Goal: Communication & Community: Answer question/provide support

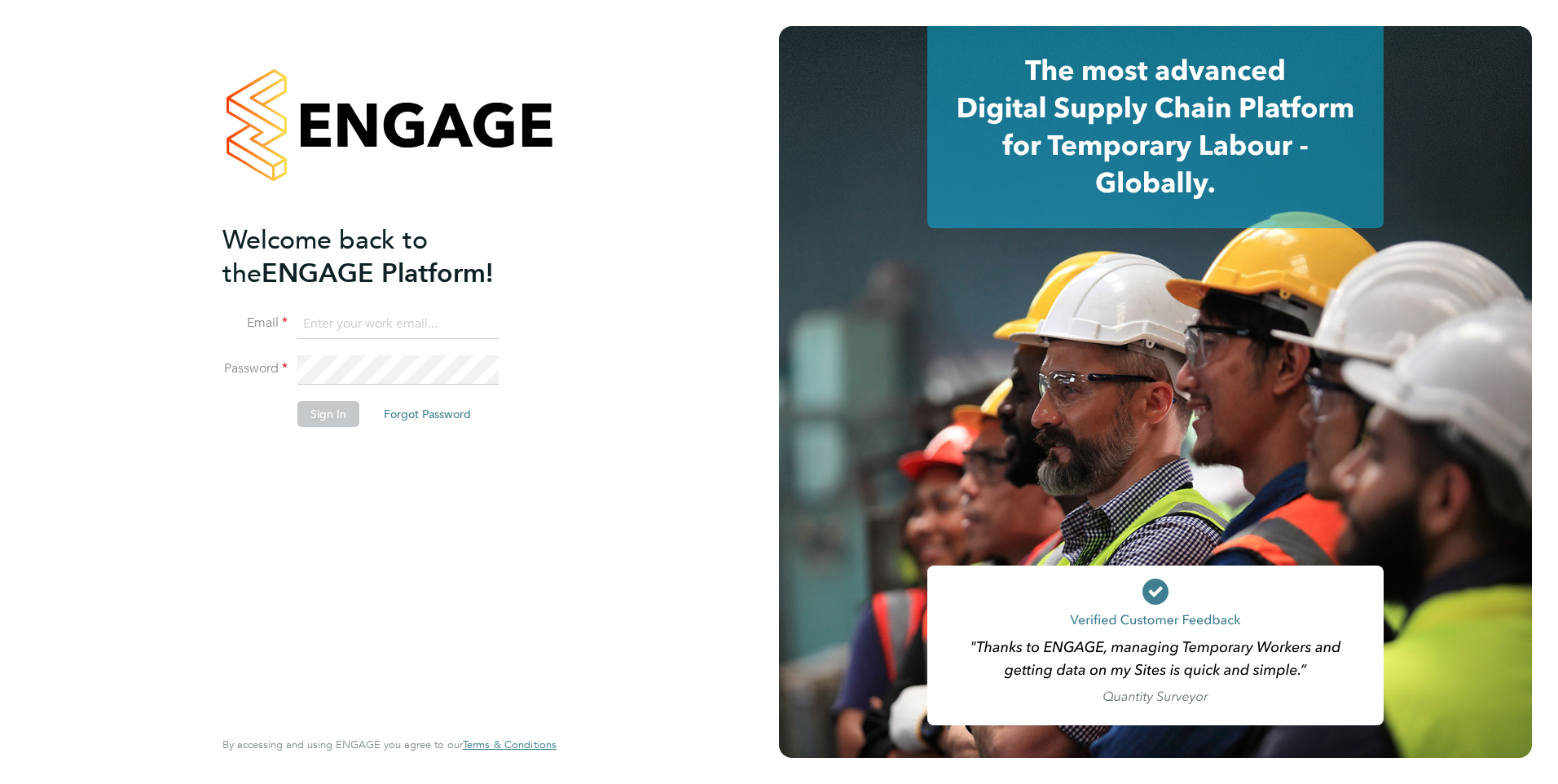
type input "chris.roper@ncclondon.ac.uk"
click at [324, 414] on button "Sign In" at bounding box center [328, 414] width 62 height 26
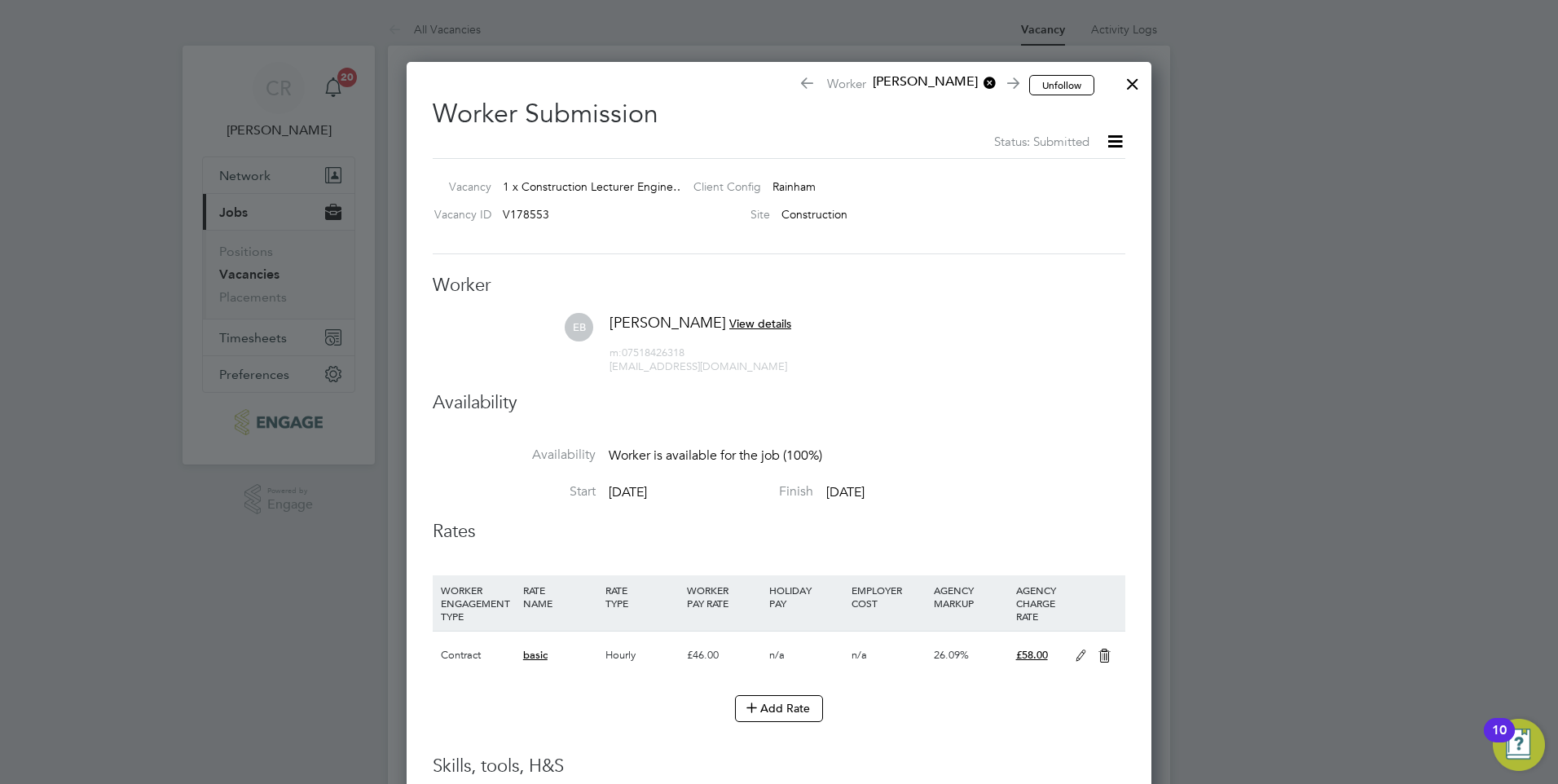
click at [1124, 85] on div at bounding box center [1132, 79] width 29 height 29
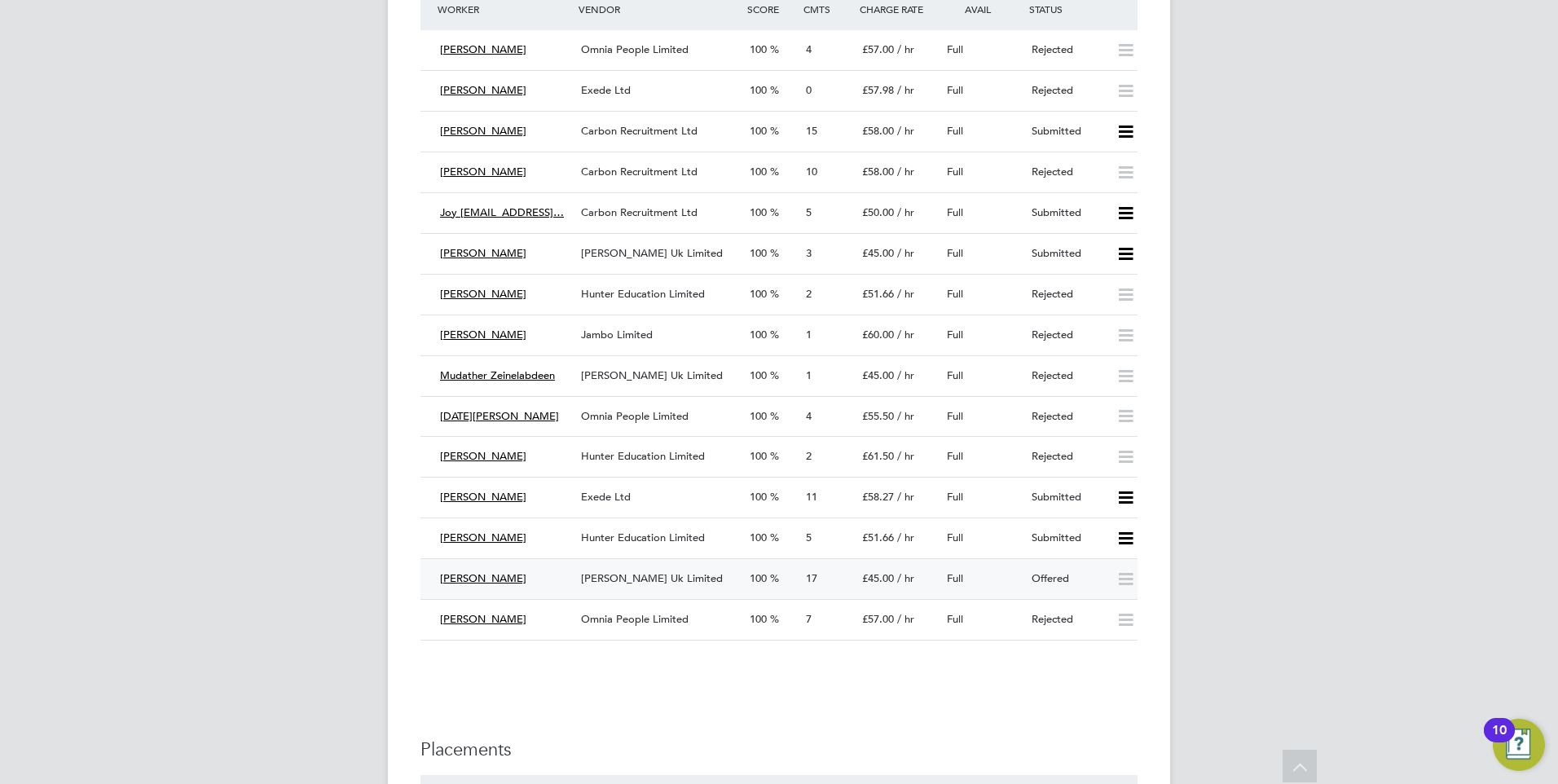
click at [486, 575] on span "[PERSON_NAME]" at bounding box center [483, 578] width 87 height 14
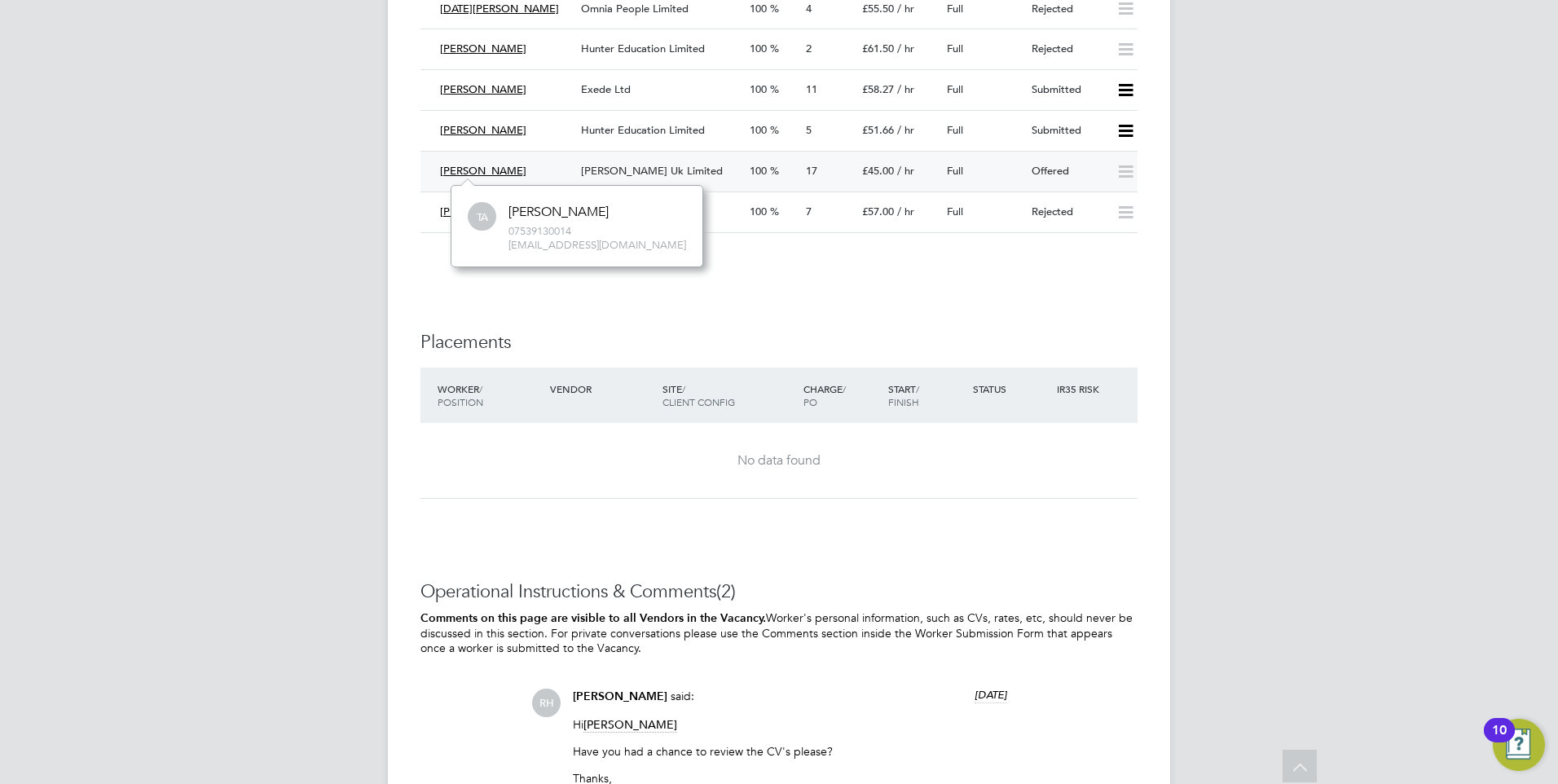
click at [619, 160] on div "[PERSON_NAME] Uk Limited" at bounding box center [658, 172] width 169 height 27
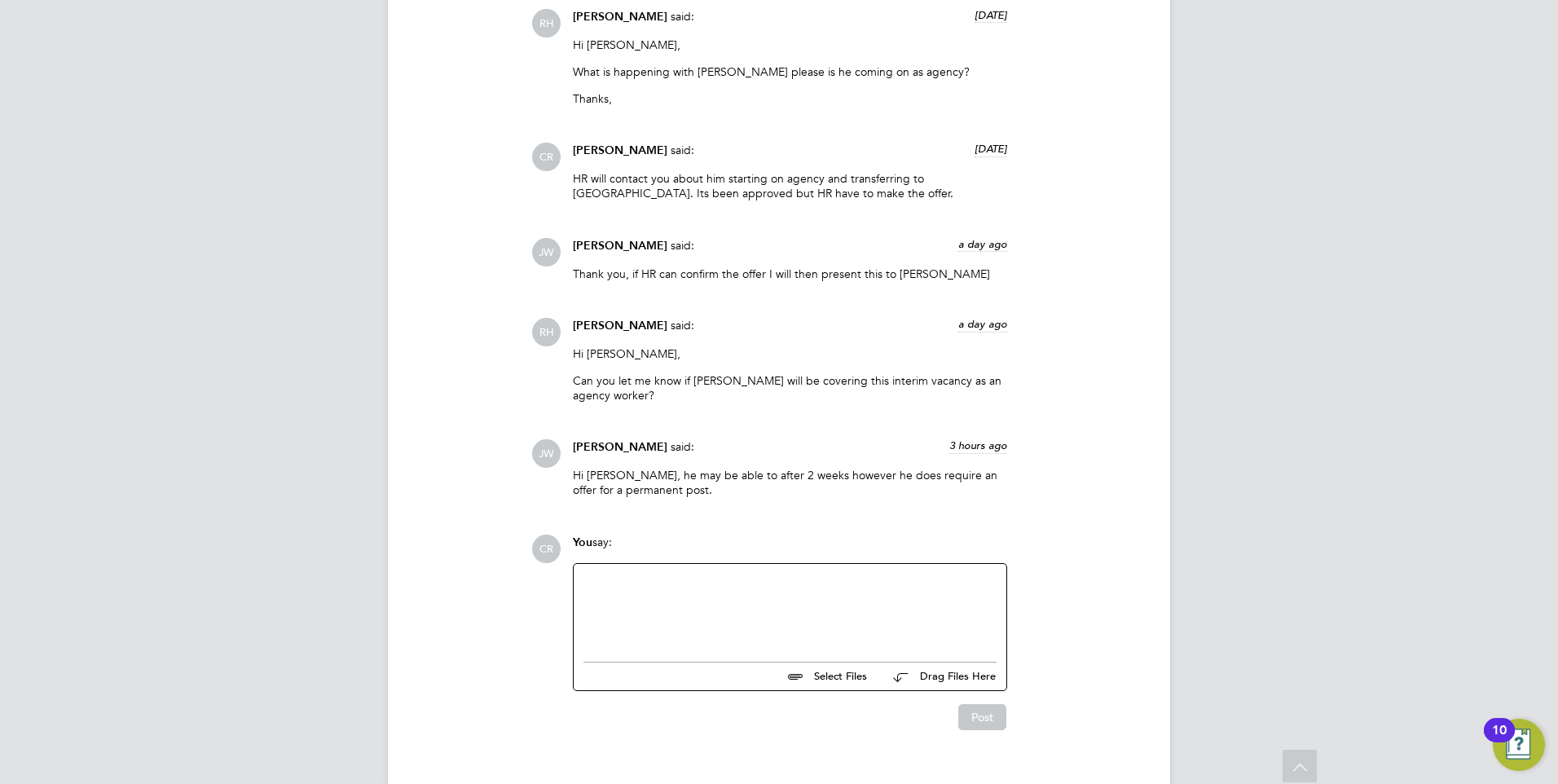
click at [617, 563] on div "Select Files Drag Files Here Drop your files here" at bounding box center [790, 626] width 434 height 128
click at [626, 573] on div at bounding box center [790, 608] width 413 height 70
click at [918, 588] on div "Ive been told we cant currently offer permanent Because [PERSON_NAME] is unqual…" at bounding box center [790, 602] width 413 height 29
click at [696, 588] on div "I've been told we cant currently offer permanent Because [PERSON_NAME] is an un…" at bounding box center [790, 602] width 413 height 29
click at [989, 704] on button "Post" at bounding box center [983, 717] width 48 height 26
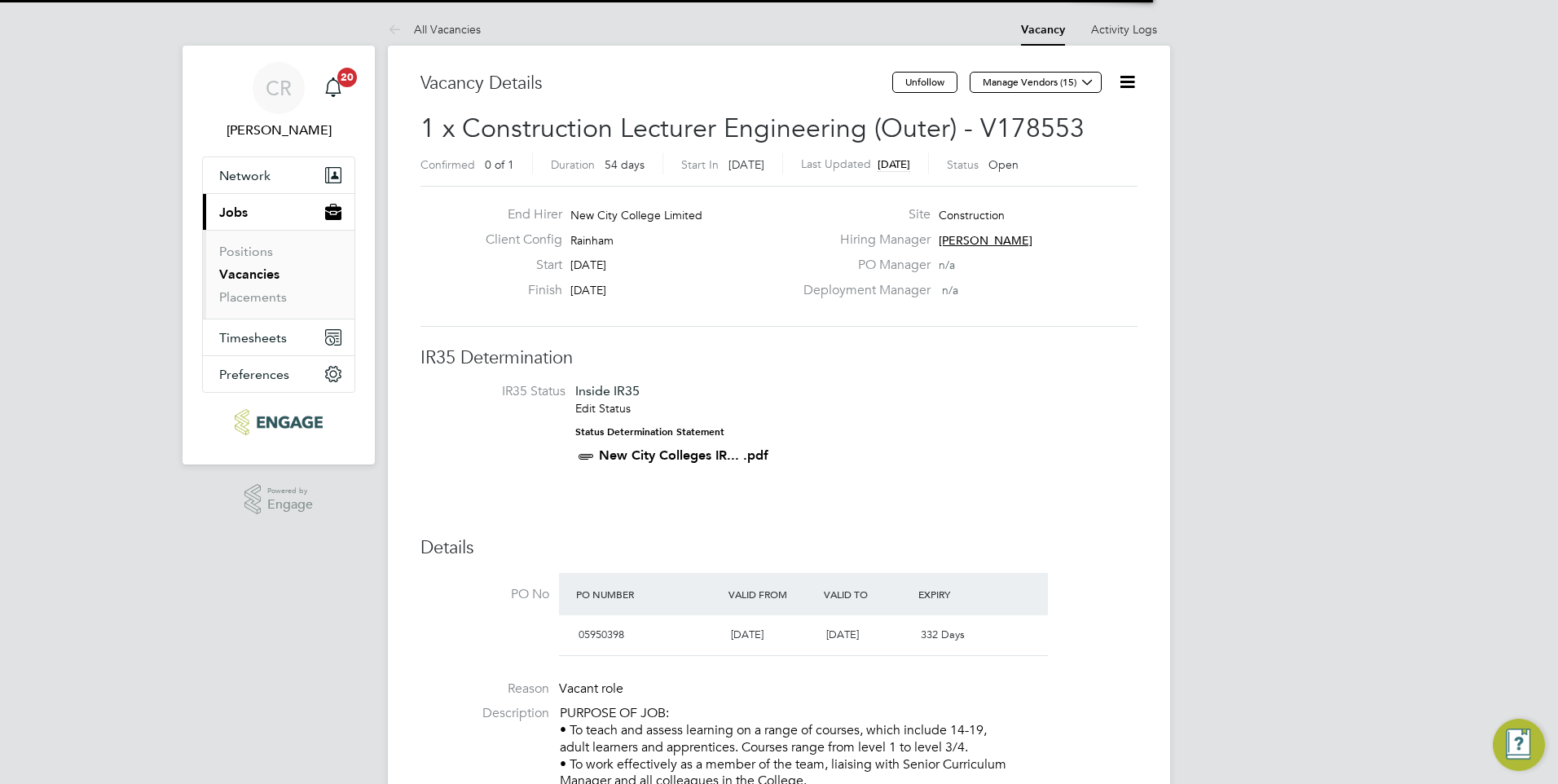
scroll to position [28, 153]
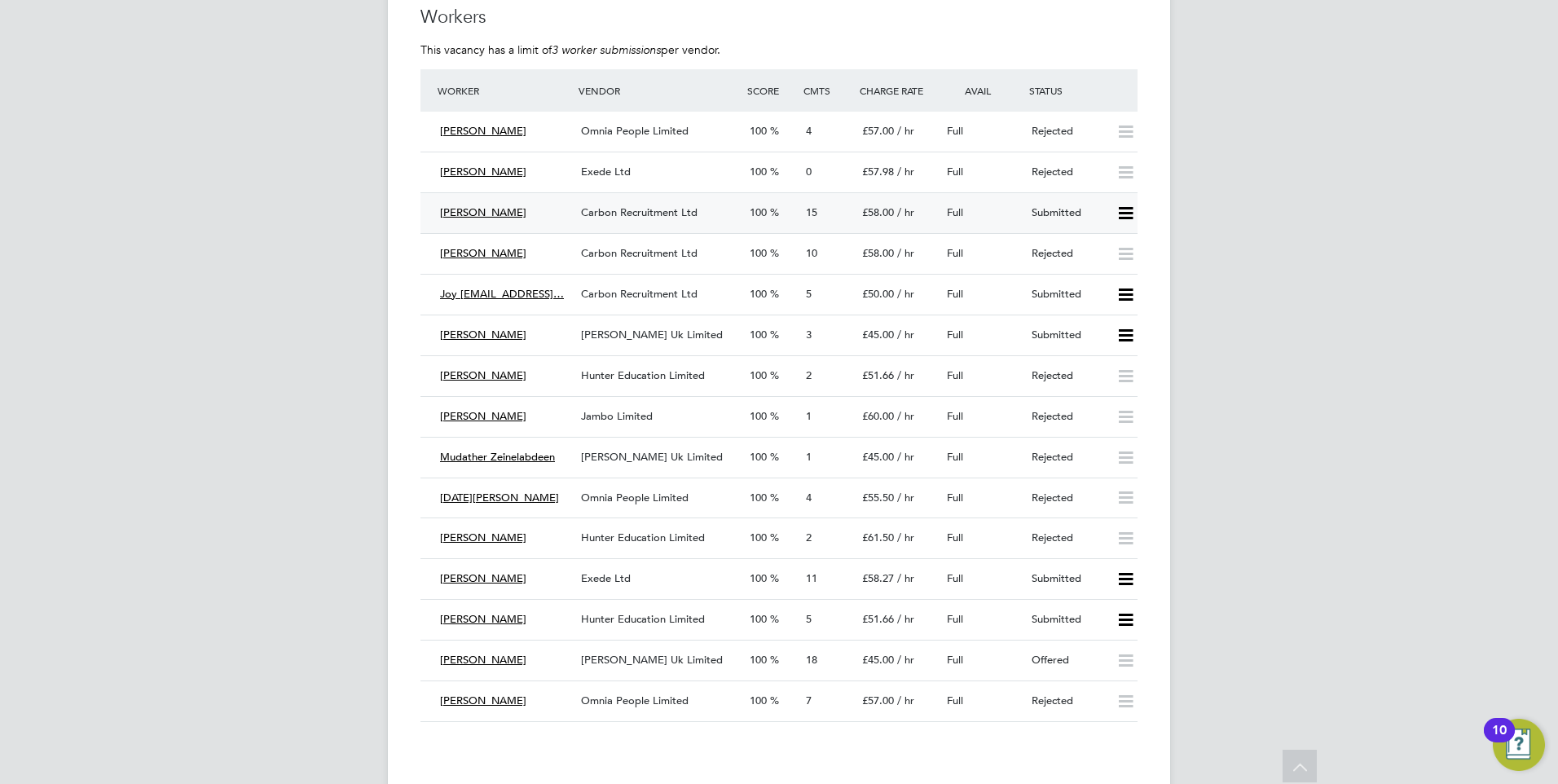
click at [615, 216] on span "Carbon Recruitment Ltd" at bounding box center [639, 212] width 117 height 14
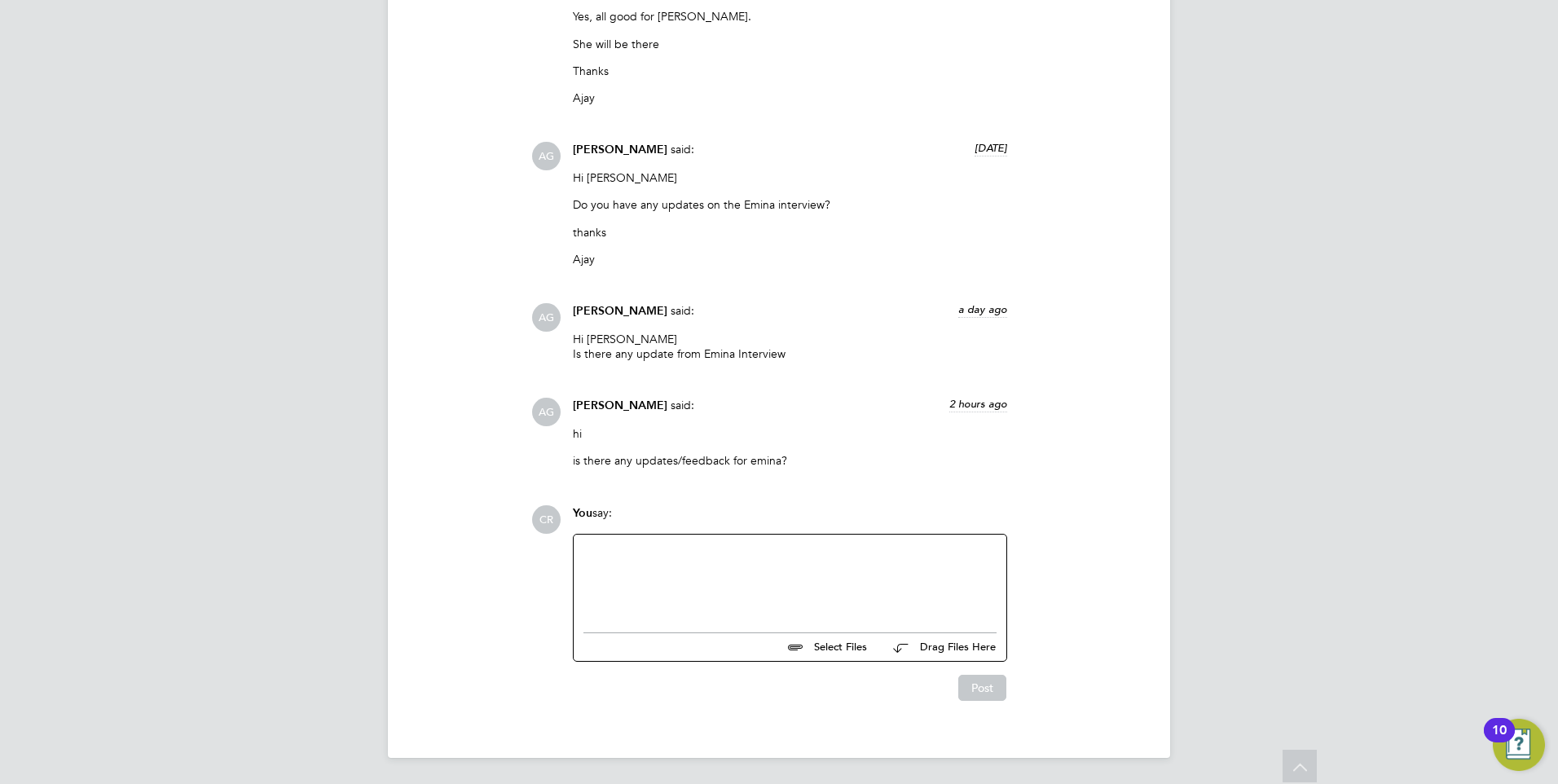
click at [691, 554] on div at bounding box center [790, 579] width 413 height 70
click at [984, 696] on button "Post" at bounding box center [983, 688] width 48 height 26
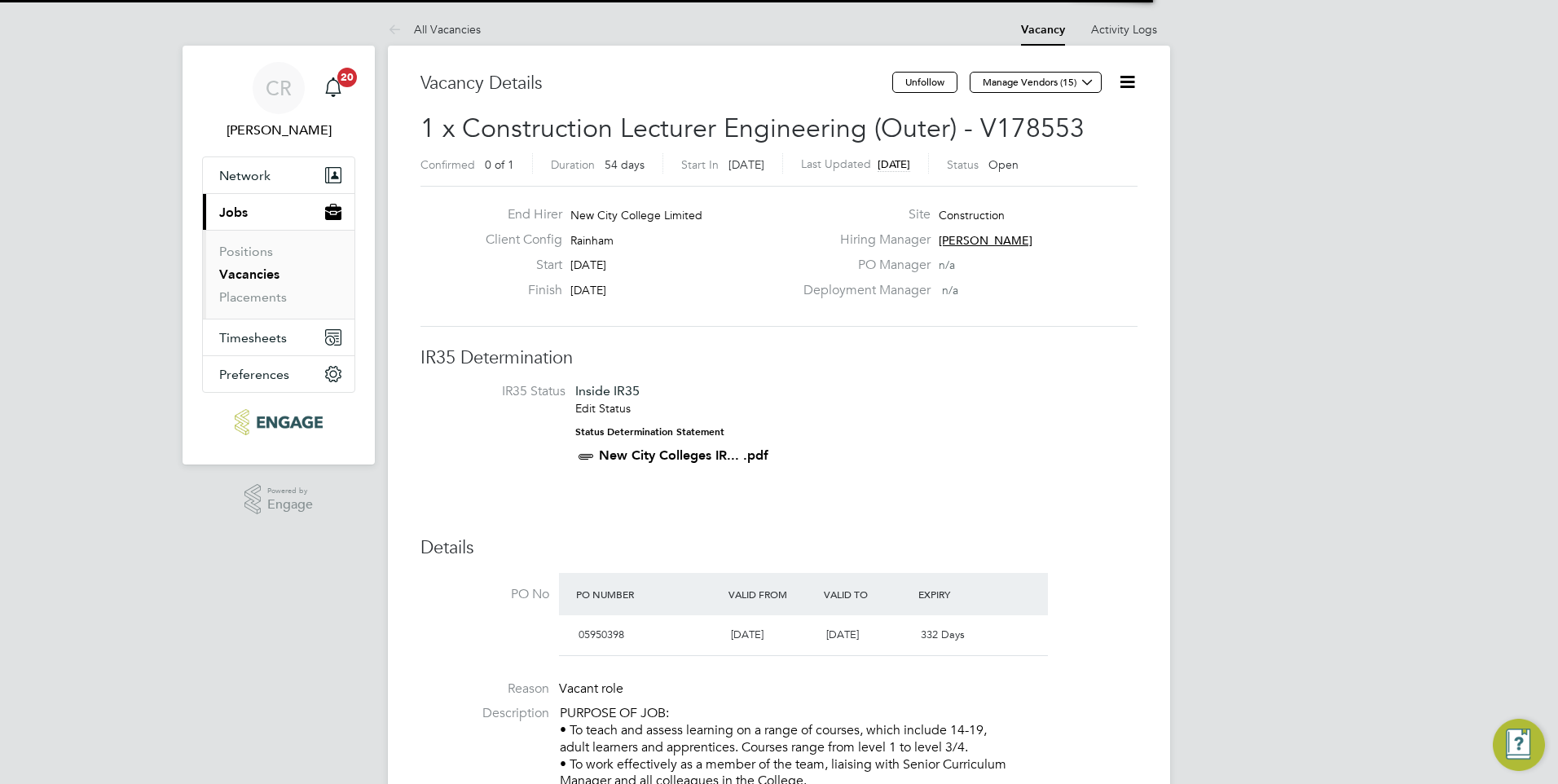
scroll to position [48, 114]
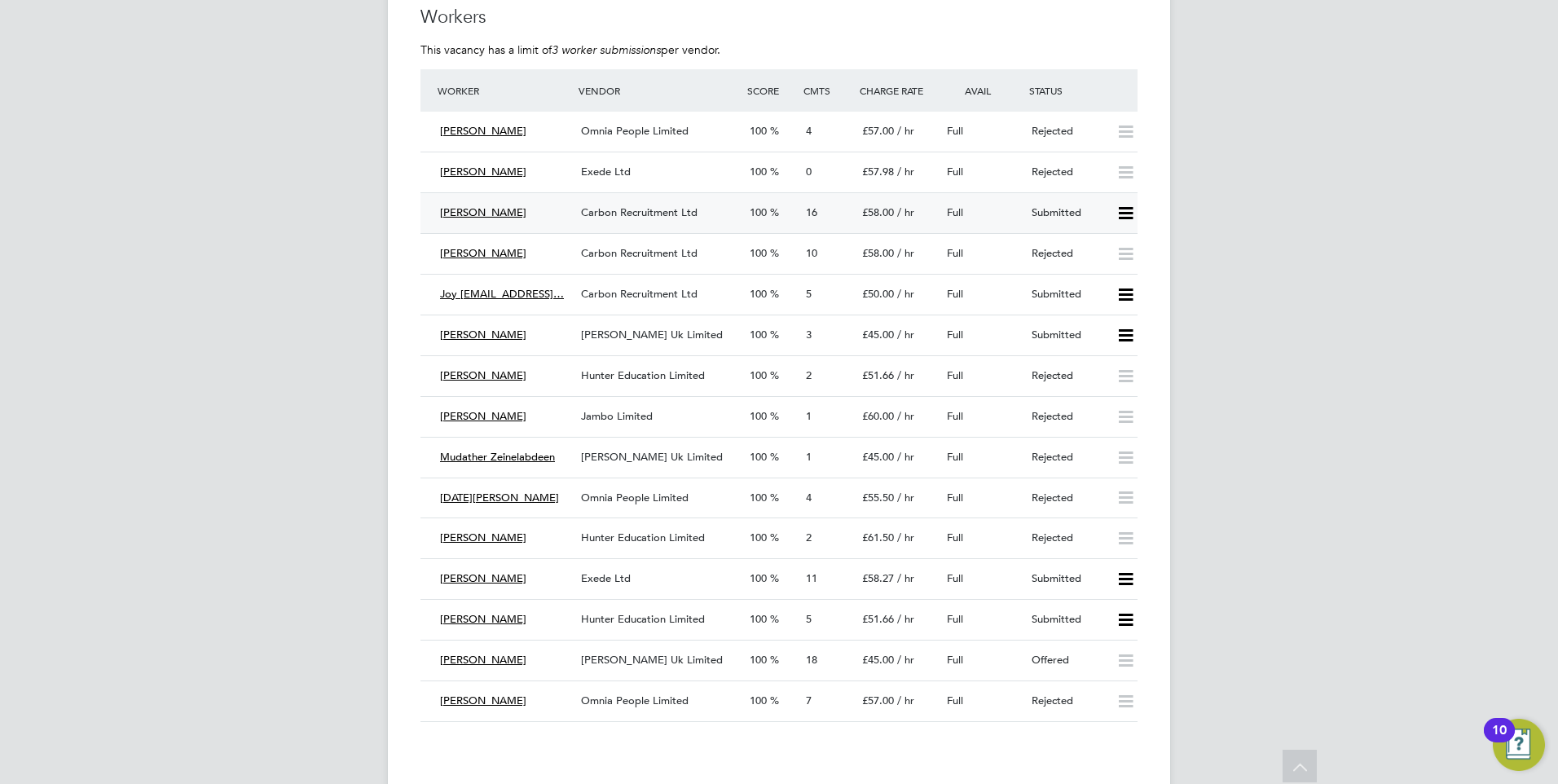
click at [625, 211] on span "Carbon Recruitment Ltd" at bounding box center [639, 212] width 117 height 14
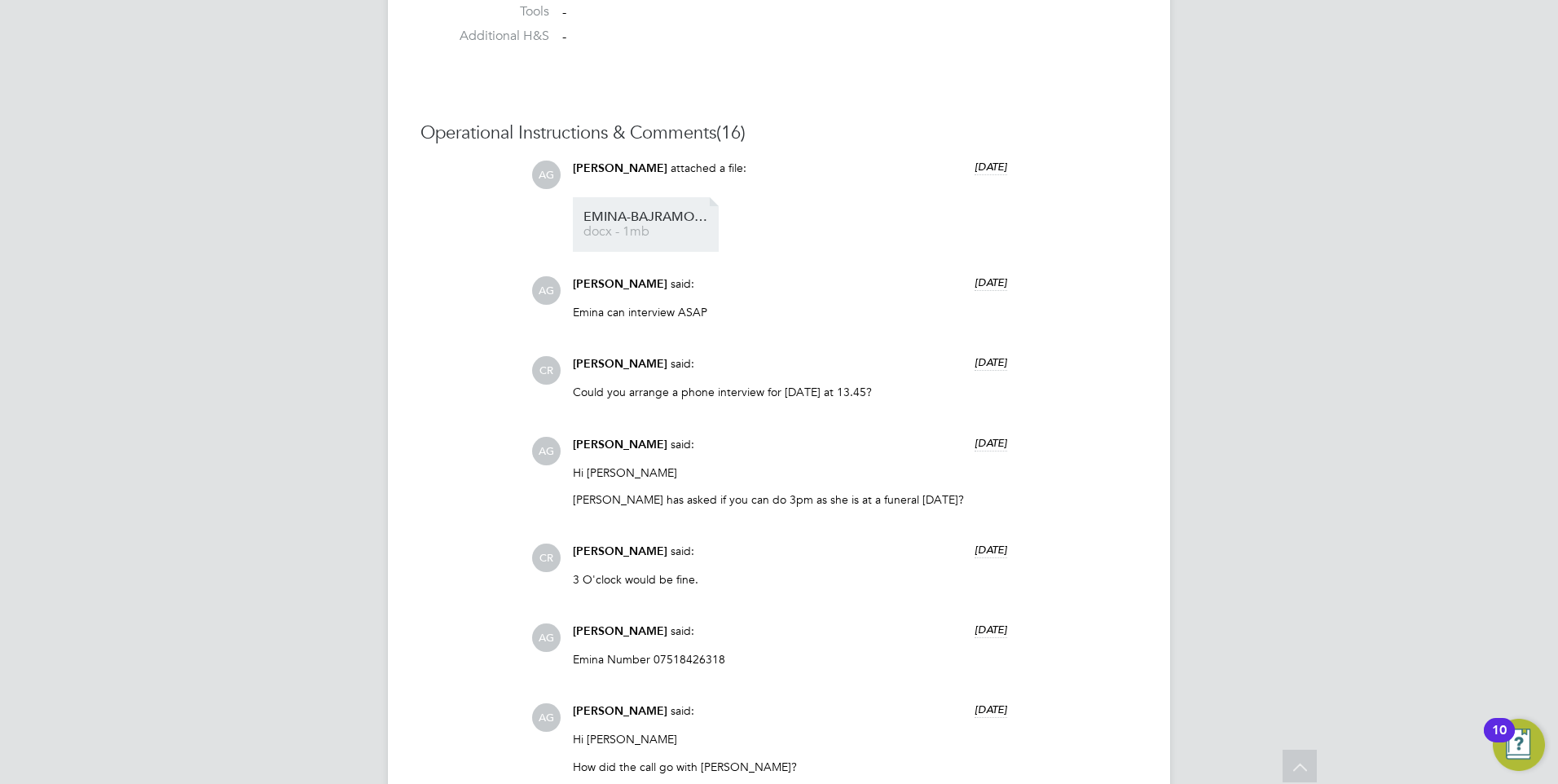
click at [623, 216] on span "EMINA-BAJRAMOSKA_27920561" at bounding box center [649, 216] width 131 height 12
